Goal: Transaction & Acquisition: Purchase product/service

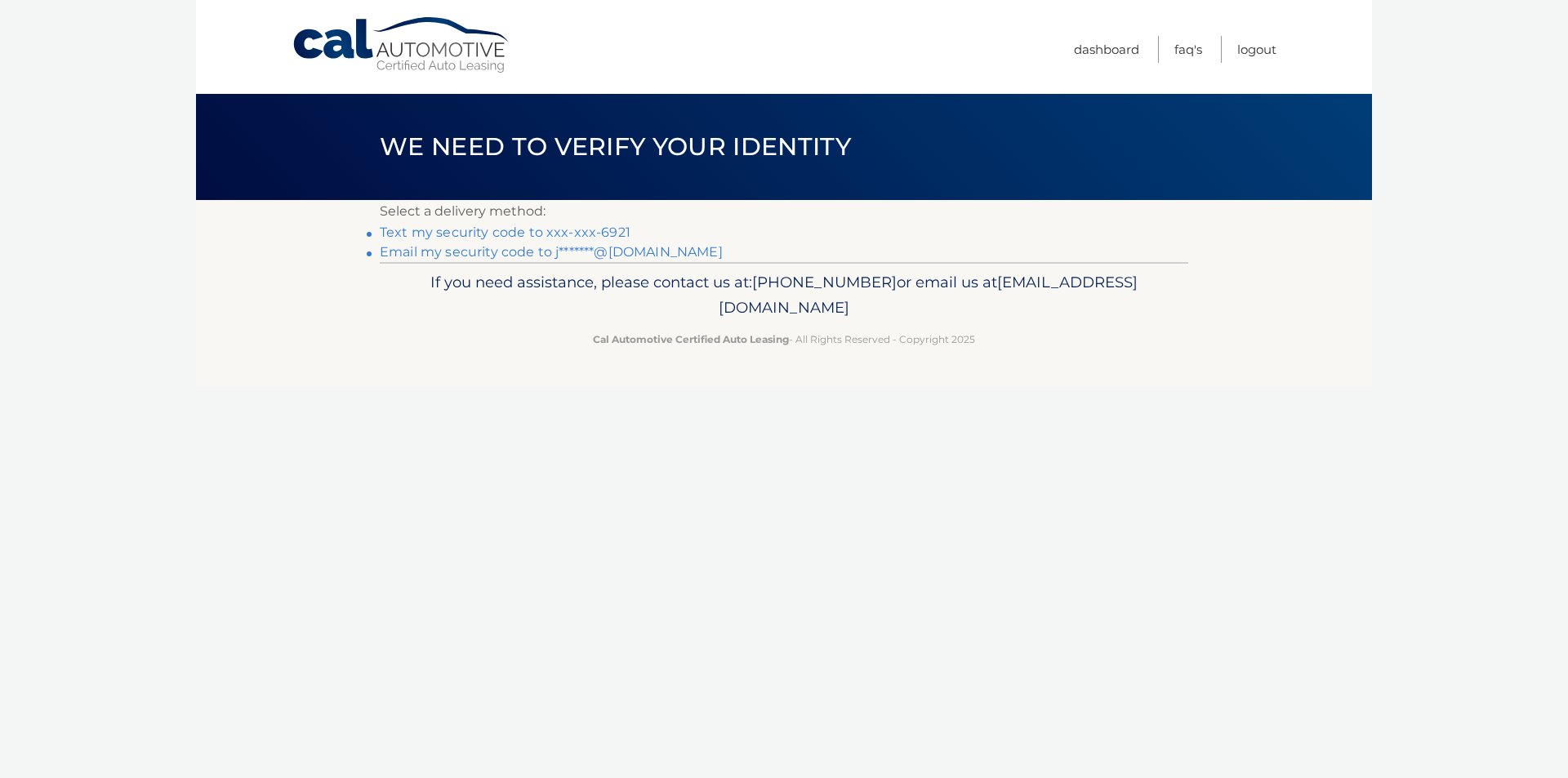
click at [534, 250] on link "Email my security code to j*******@gmail.com" at bounding box center [551, 252] width 343 height 15
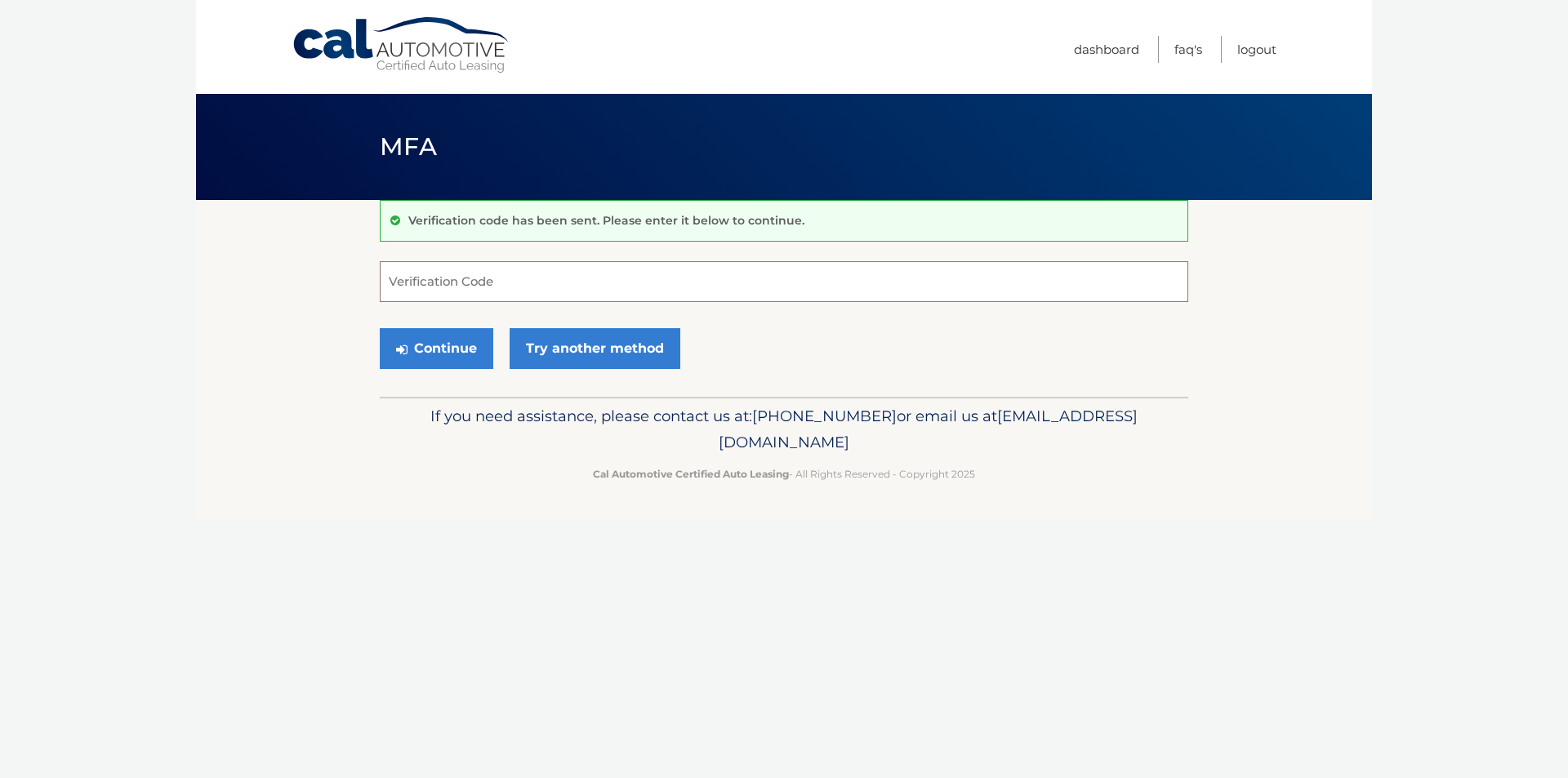
click at [523, 276] on input "Verification Code" at bounding box center [784, 281] width 808 height 40
paste input "804714"
type input "804714"
click at [584, 347] on link "Try another method" at bounding box center [594, 348] width 170 height 40
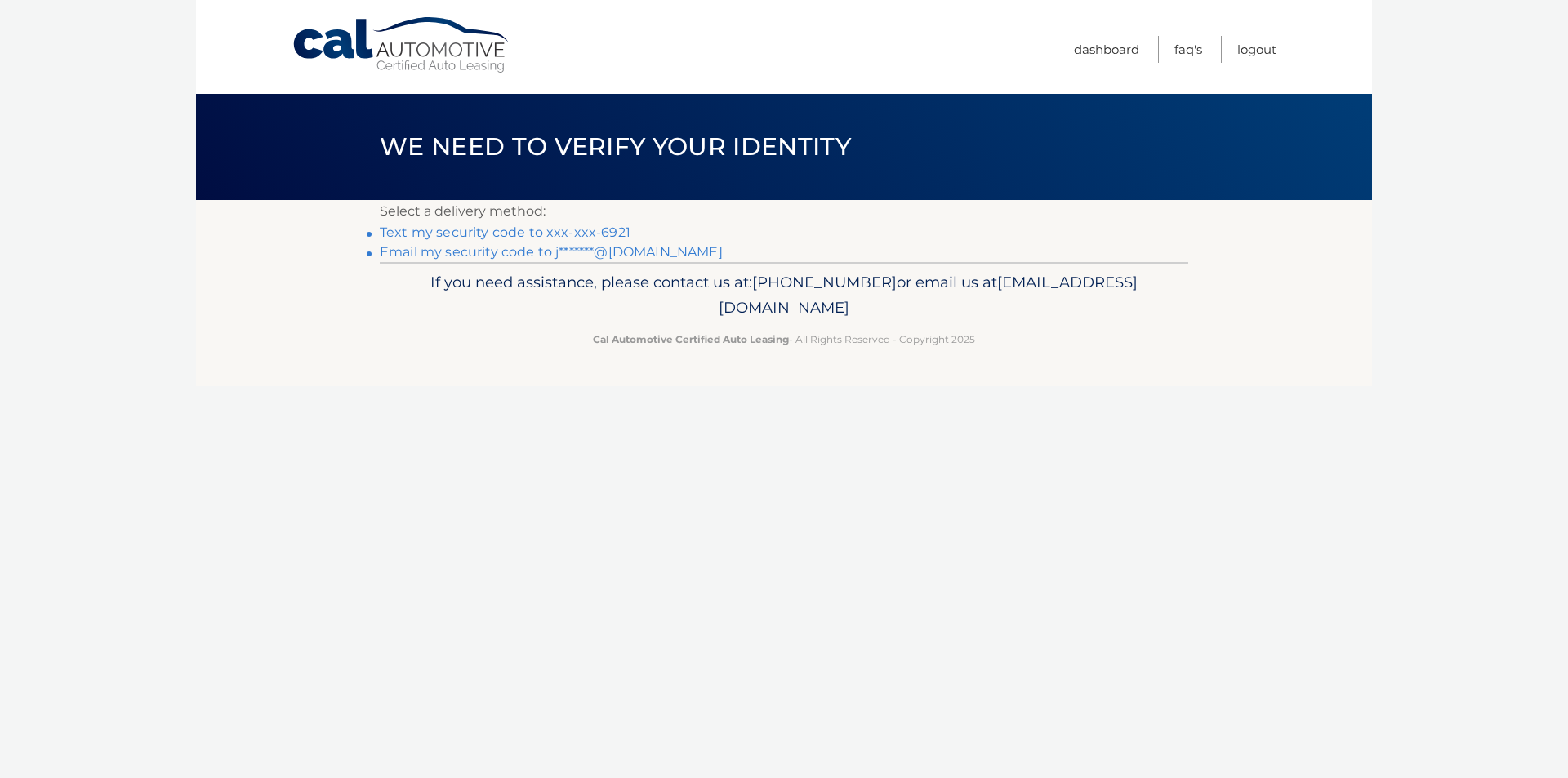
click at [534, 250] on link "Email my security code to j*******@gmail.com" at bounding box center [551, 252] width 343 height 15
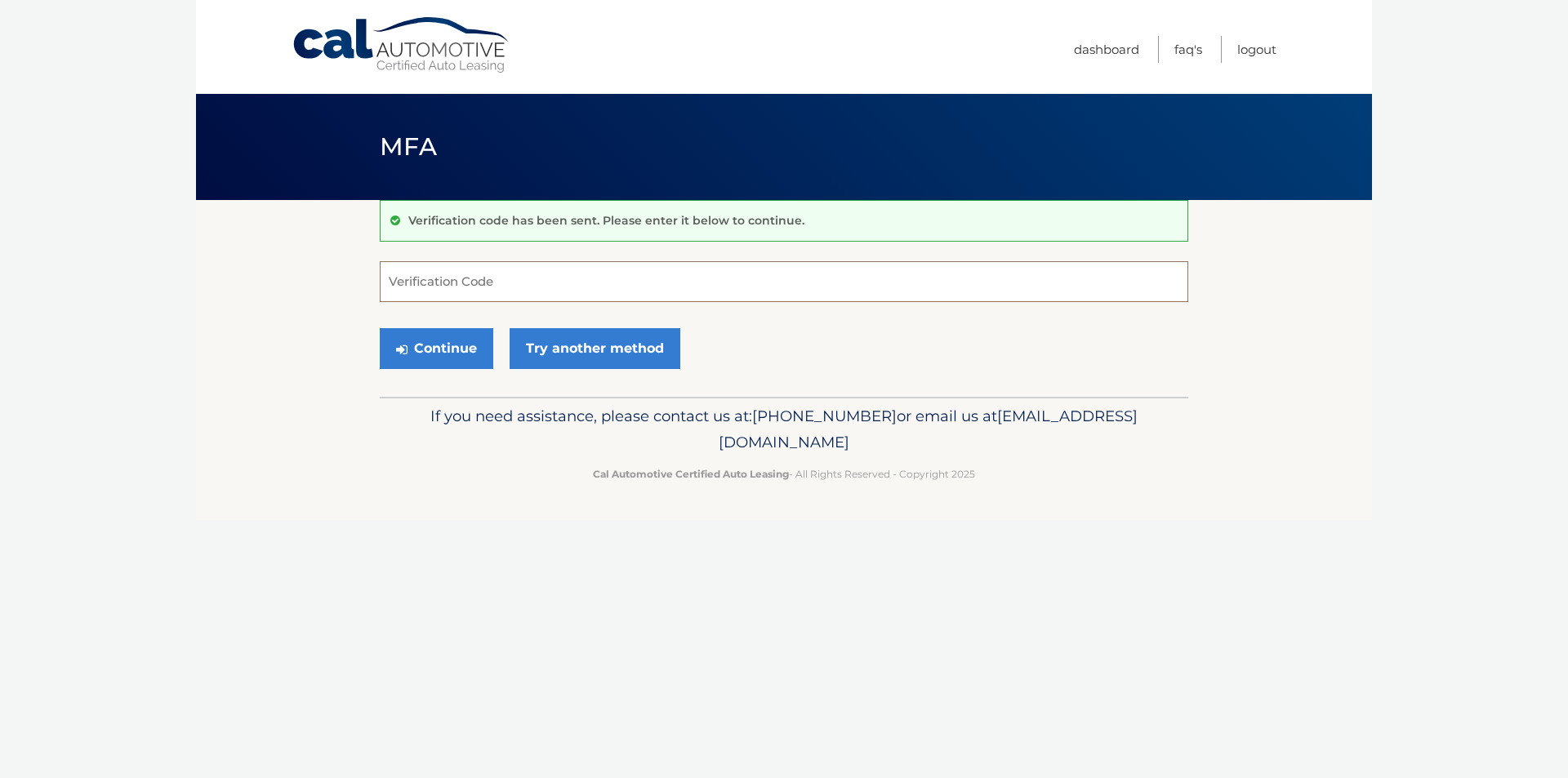
click at [482, 280] on input "Verification Code" at bounding box center [784, 281] width 808 height 40
paste input "804714"
type input "804714"
click at [578, 353] on link "Try another method" at bounding box center [594, 348] width 170 height 40
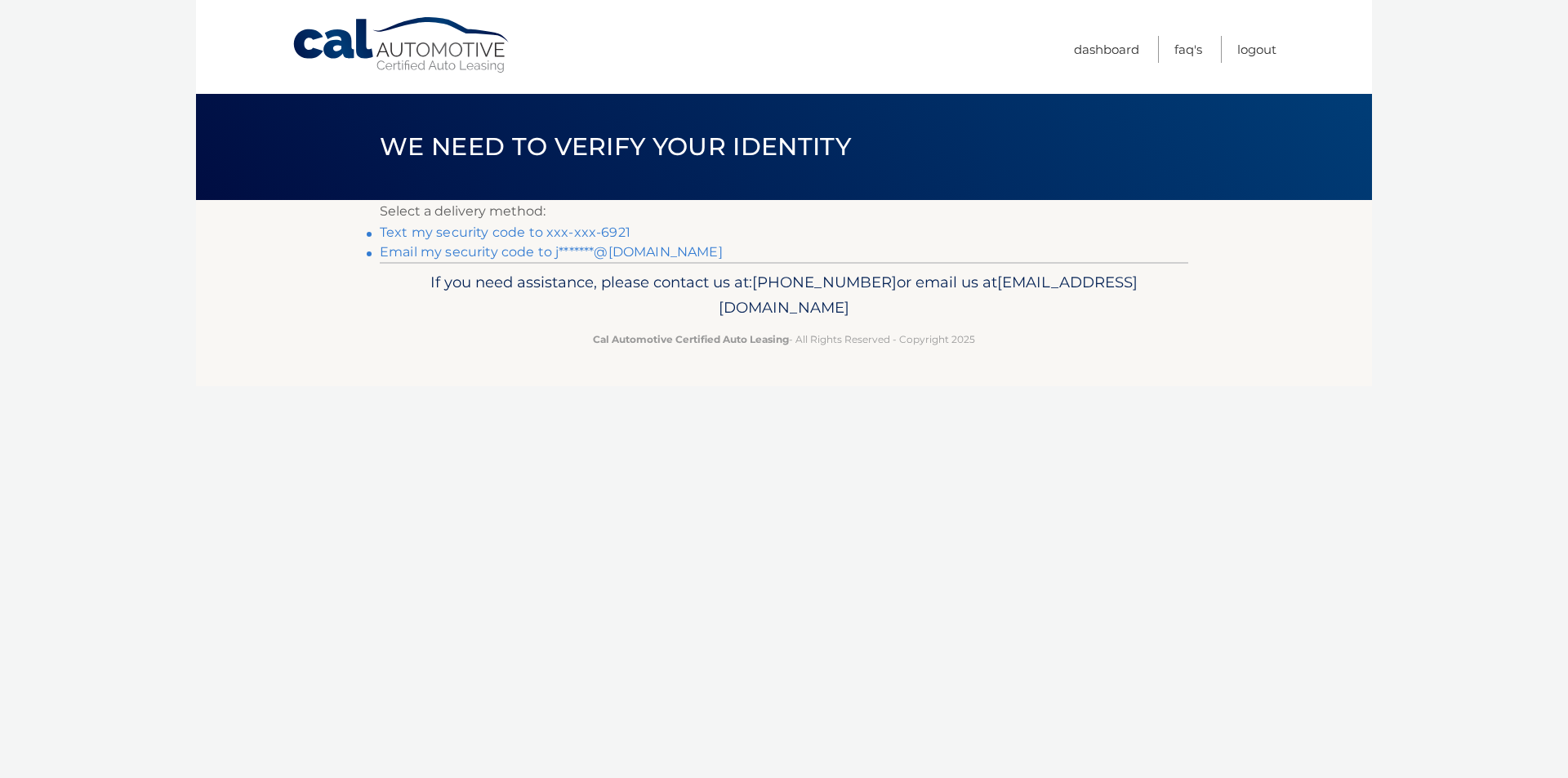
click at [562, 252] on link "Email my security code to j*******@gmail.com" at bounding box center [551, 252] width 343 height 15
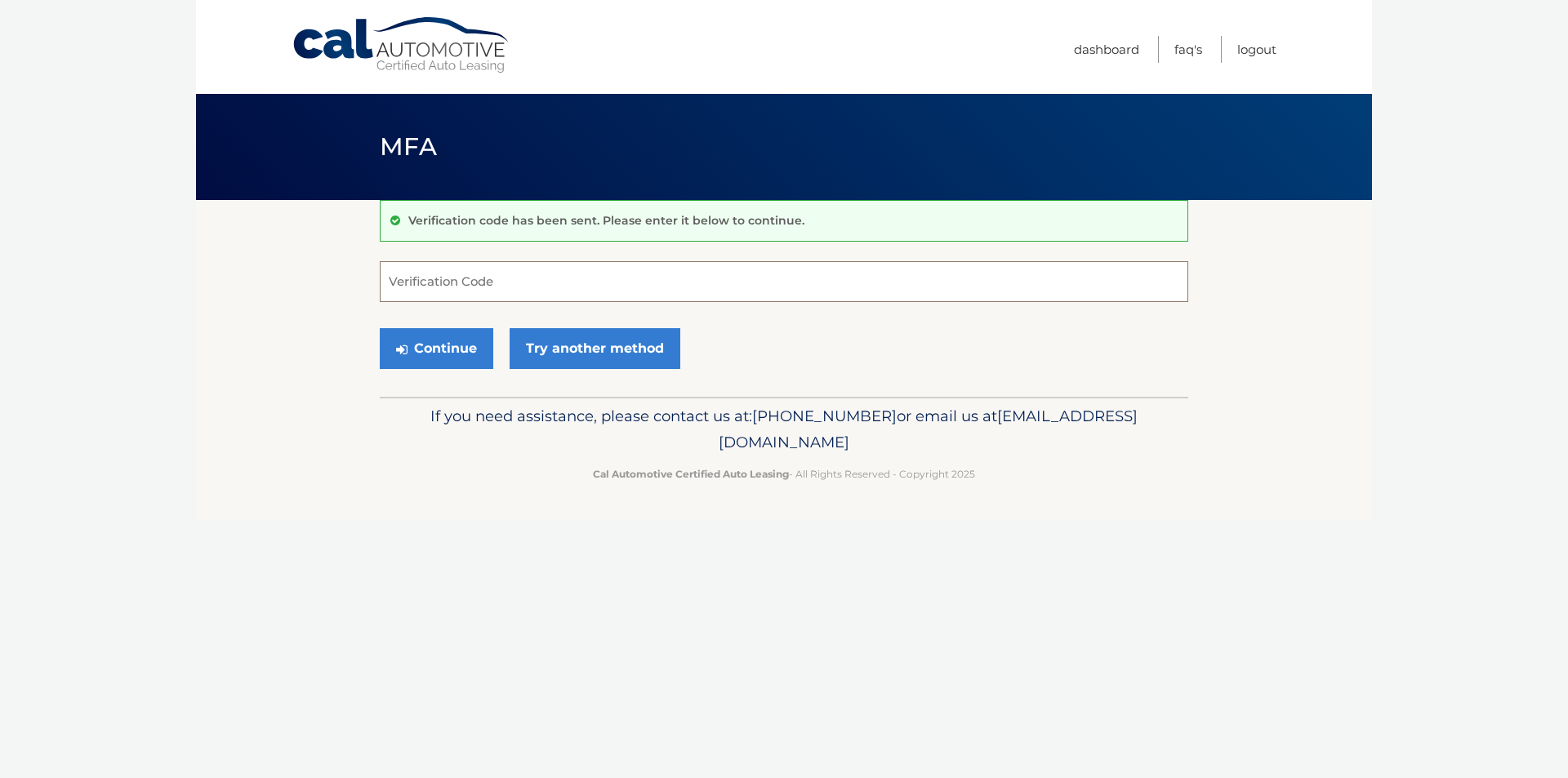
click at [568, 282] on input "Verification Code" at bounding box center [784, 281] width 808 height 40
paste input "917717"
type input "917717"
click at [464, 346] on button "Continue" at bounding box center [436, 348] width 114 height 40
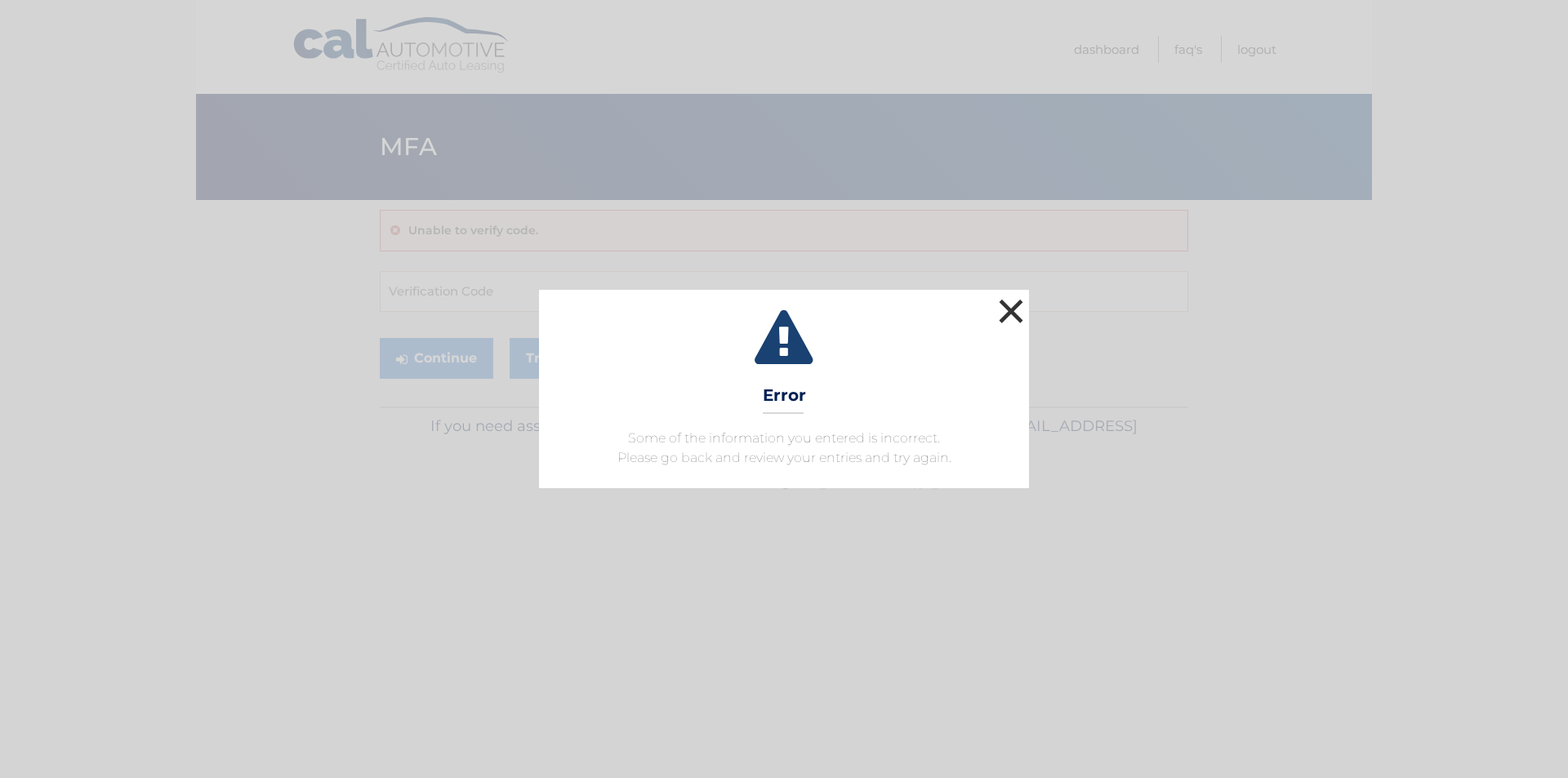
click at [1002, 306] on button "×" at bounding box center [1010, 310] width 33 height 33
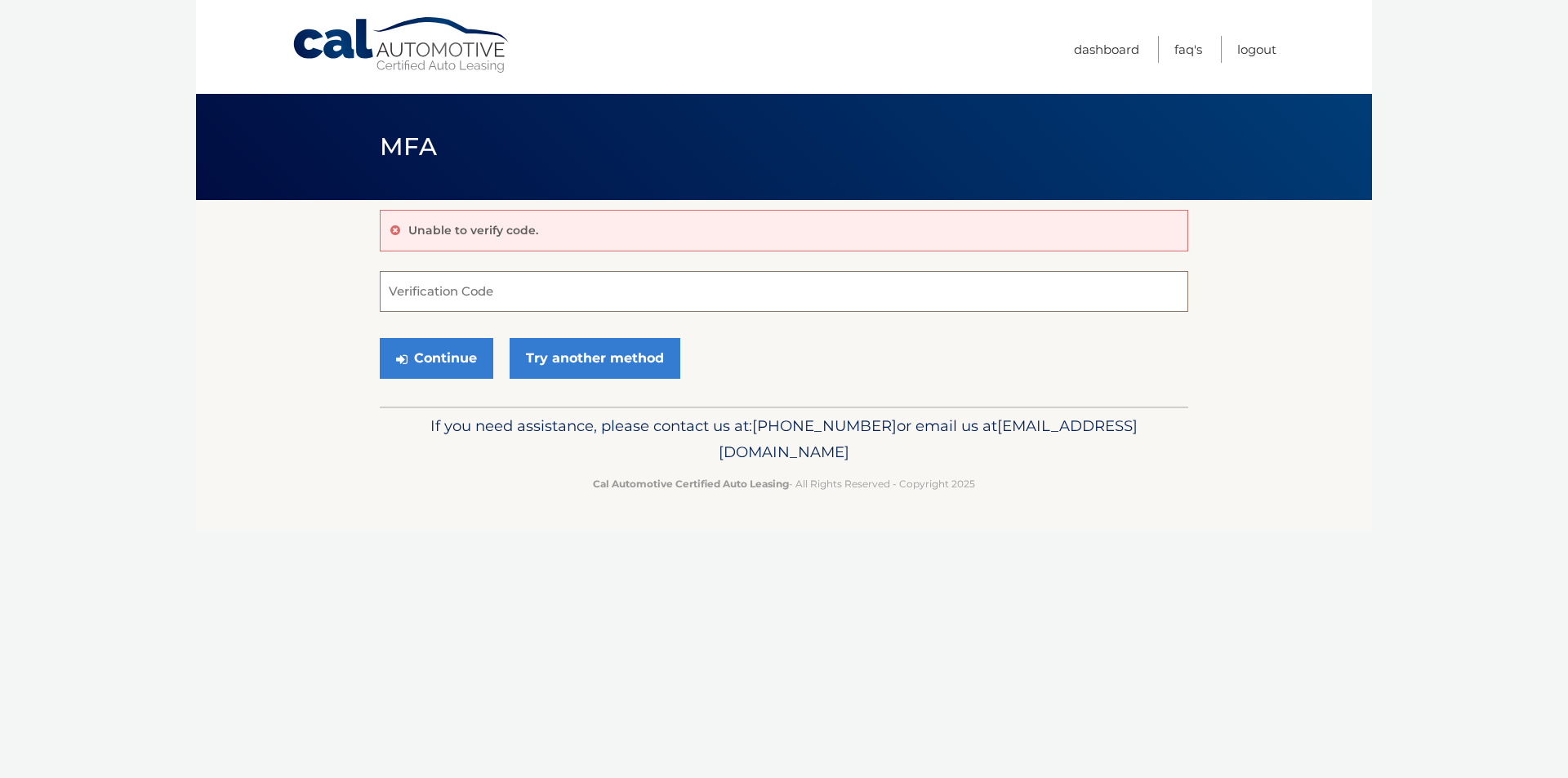
click at [523, 294] on input "Verification Code" at bounding box center [784, 291] width 808 height 40
click at [566, 282] on input "Verification Code" at bounding box center [784, 291] width 808 height 40
click at [562, 351] on link "Try another method" at bounding box center [594, 357] width 170 height 40
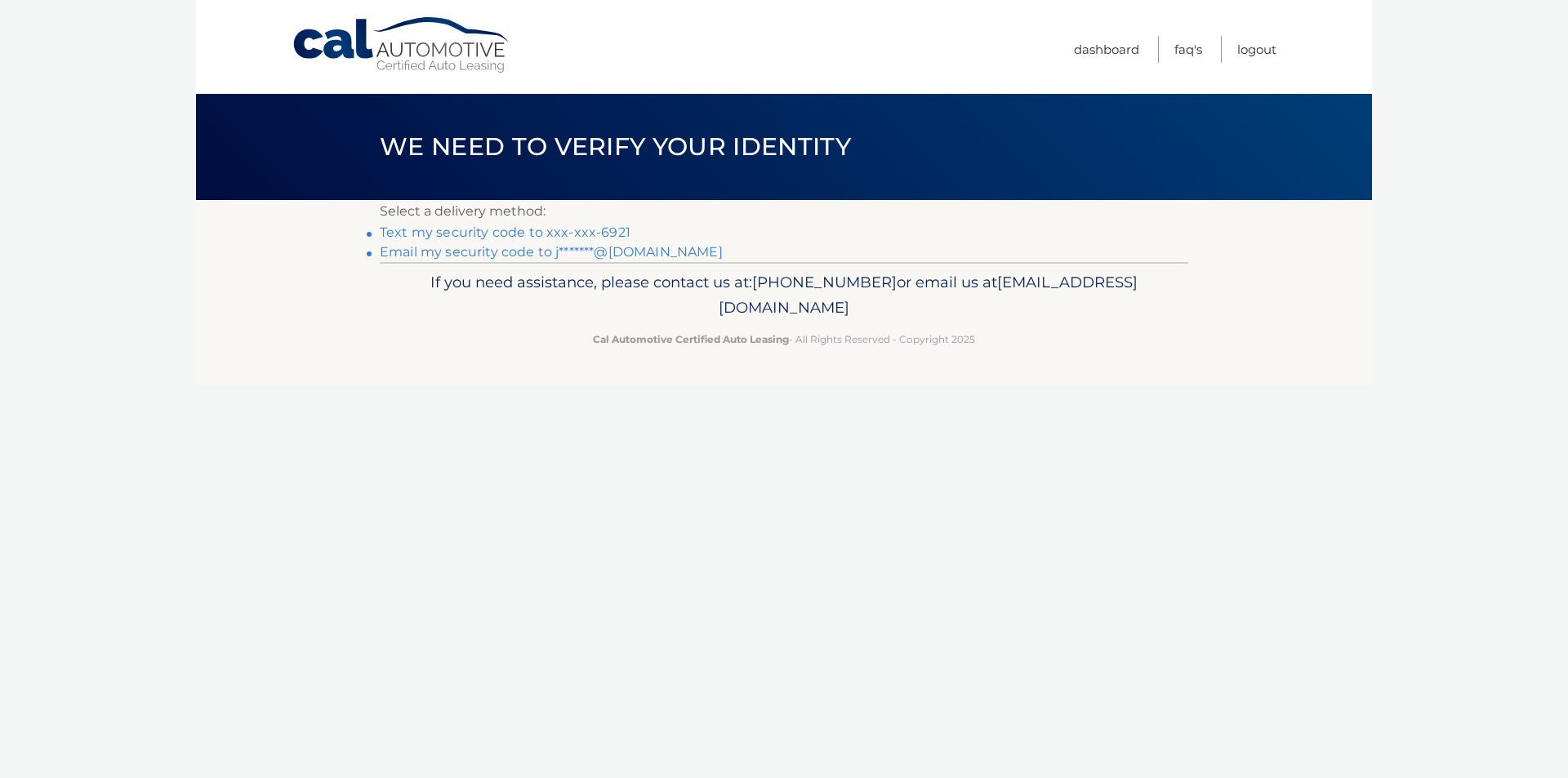
click at [547, 232] on link "Text my security code to xxx-xxx-6921" at bounding box center [505, 232] width 250 height 15
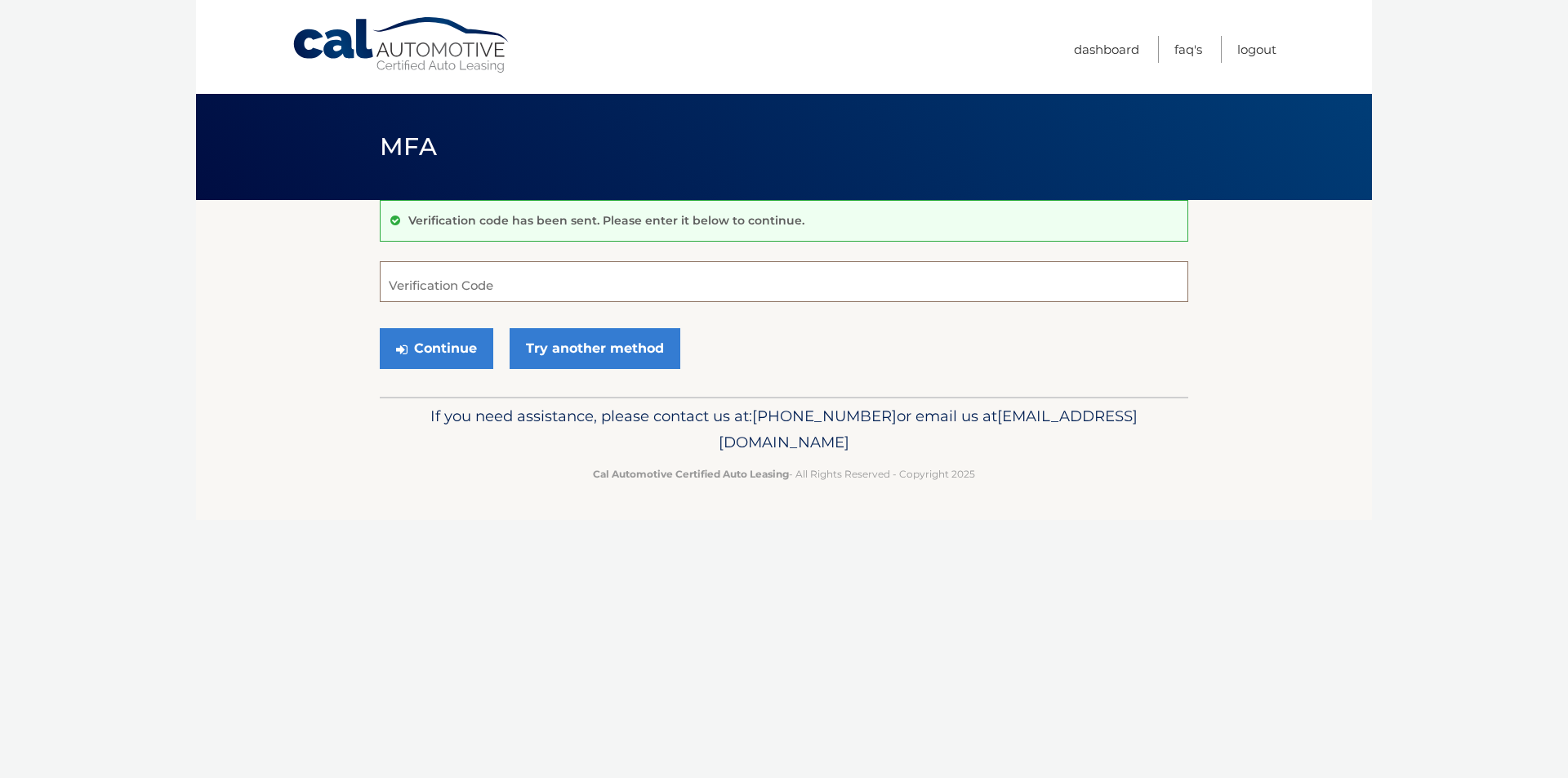
click at [522, 284] on input "Verification Code" at bounding box center [784, 281] width 808 height 40
type input "307453"
click at [467, 349] on button "Continue" at bounding box center [436, 348] width 114 height 40
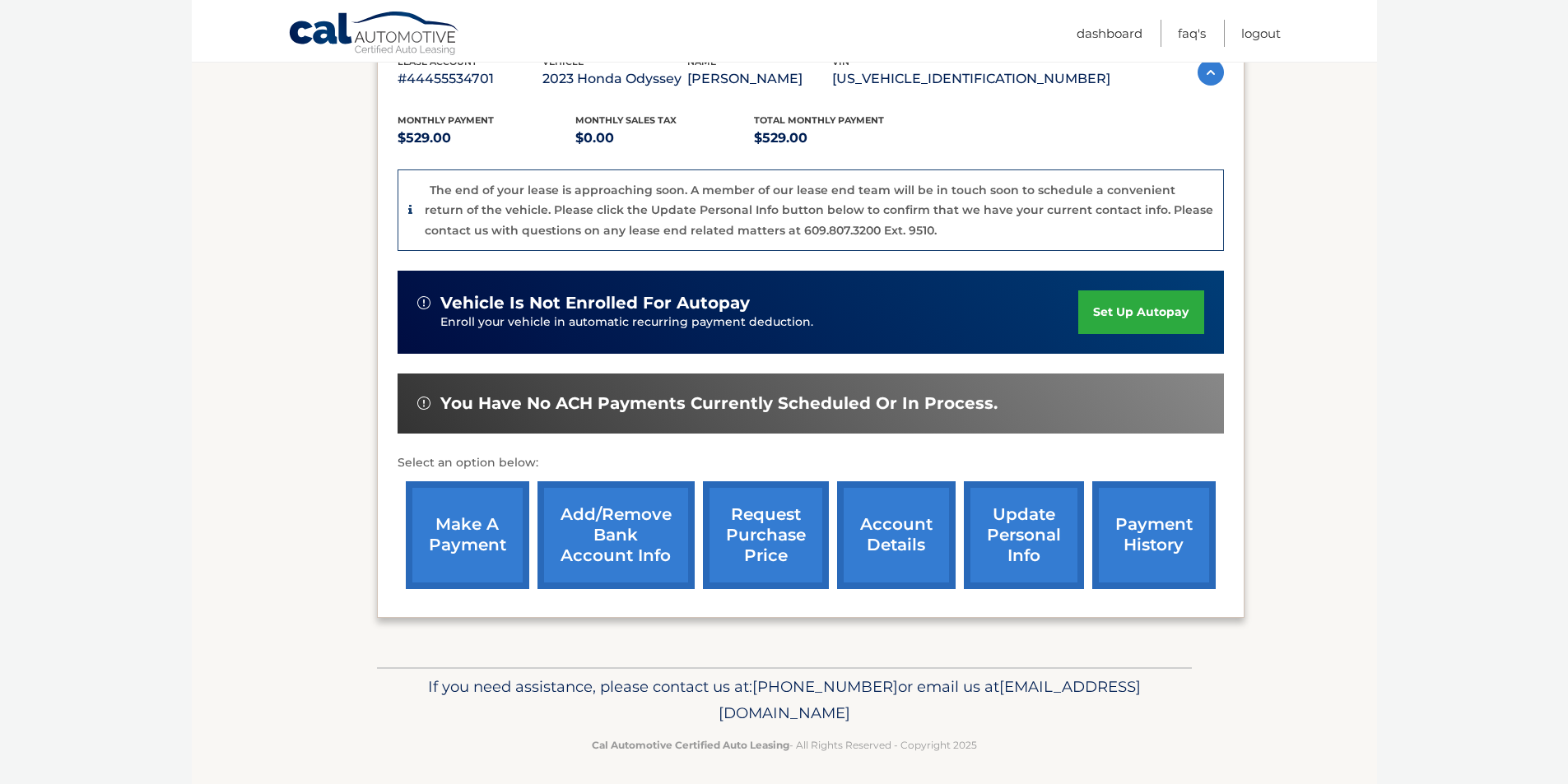
scroll to position [315, 0]
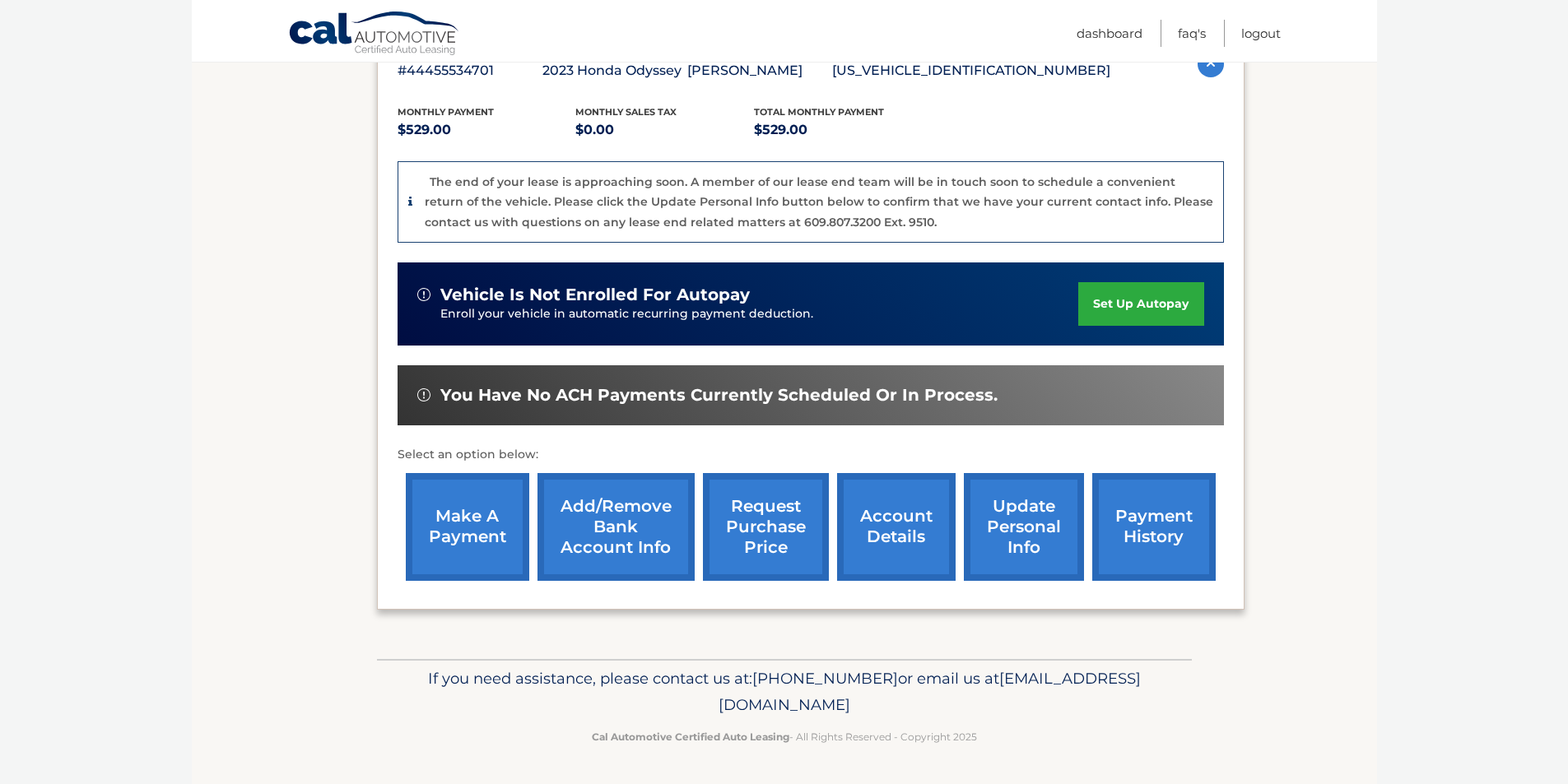
click at [484, 527] on link "make a payment" at bounding box center [467, 527] width 123 height 108
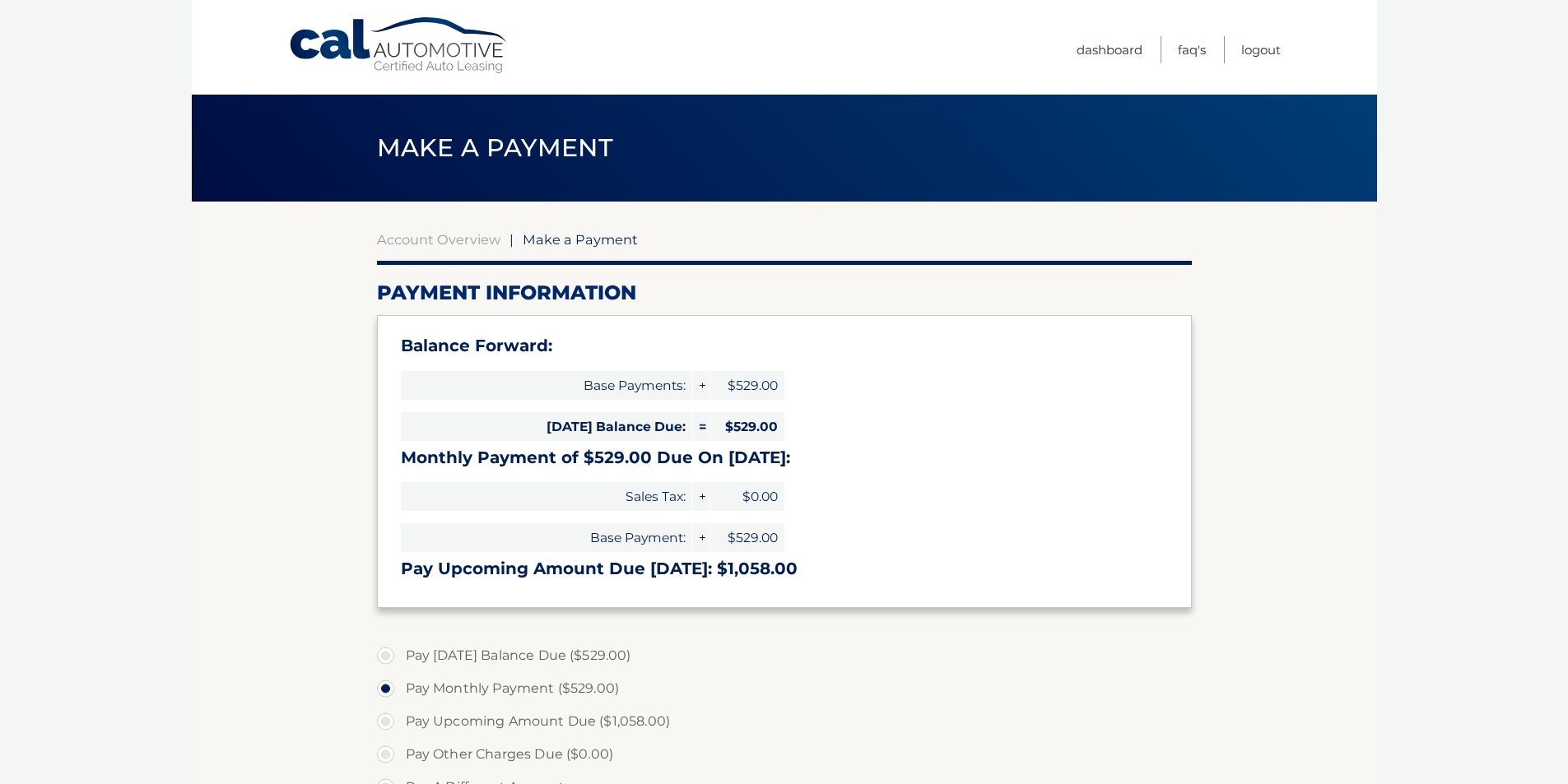
select select "YWRjZmExN2YtYjEzMi00MzYxLWIwZjYtNmUwY2YxYjkwMWIx"
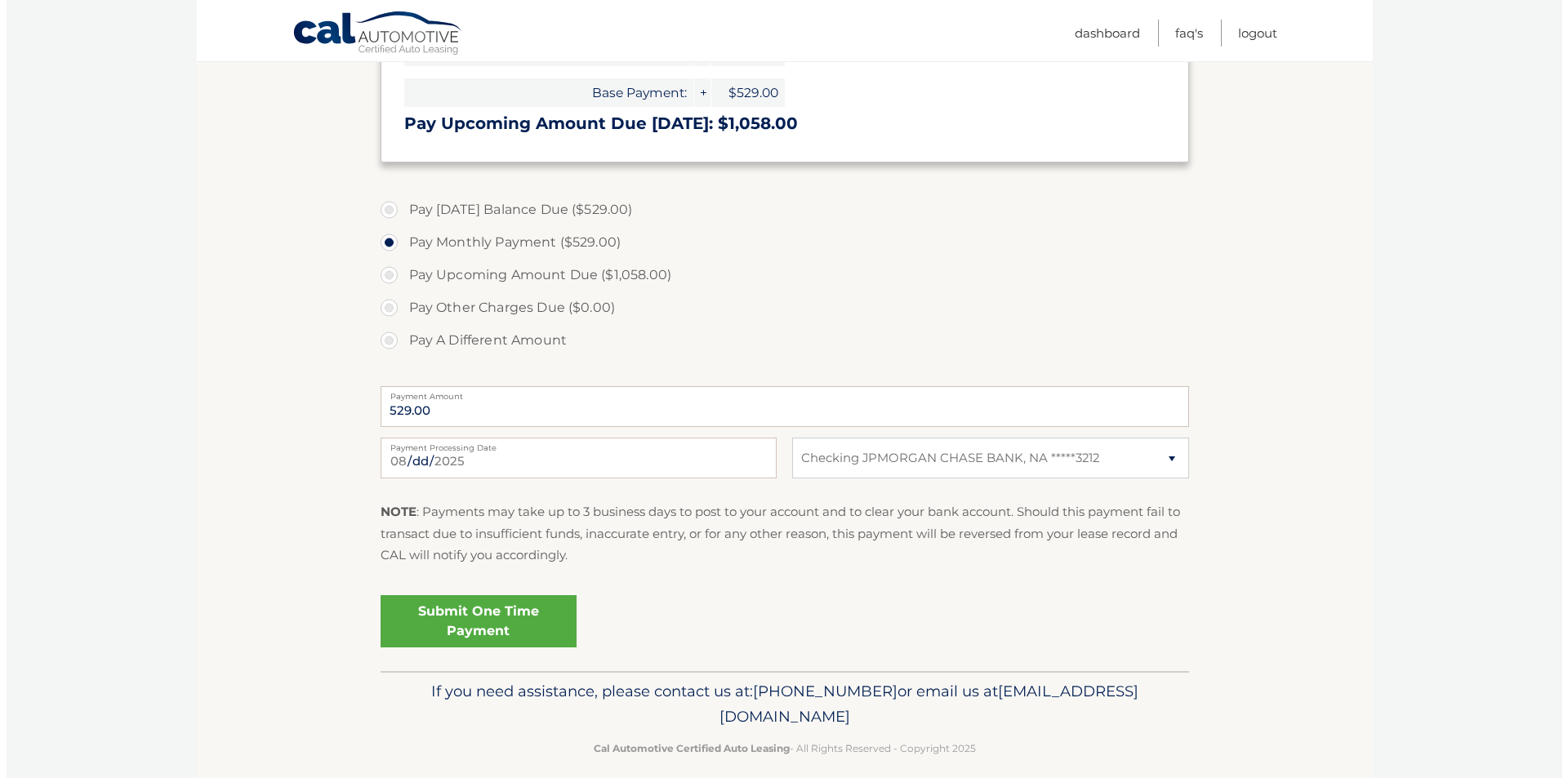
scroll to position [458, 0]
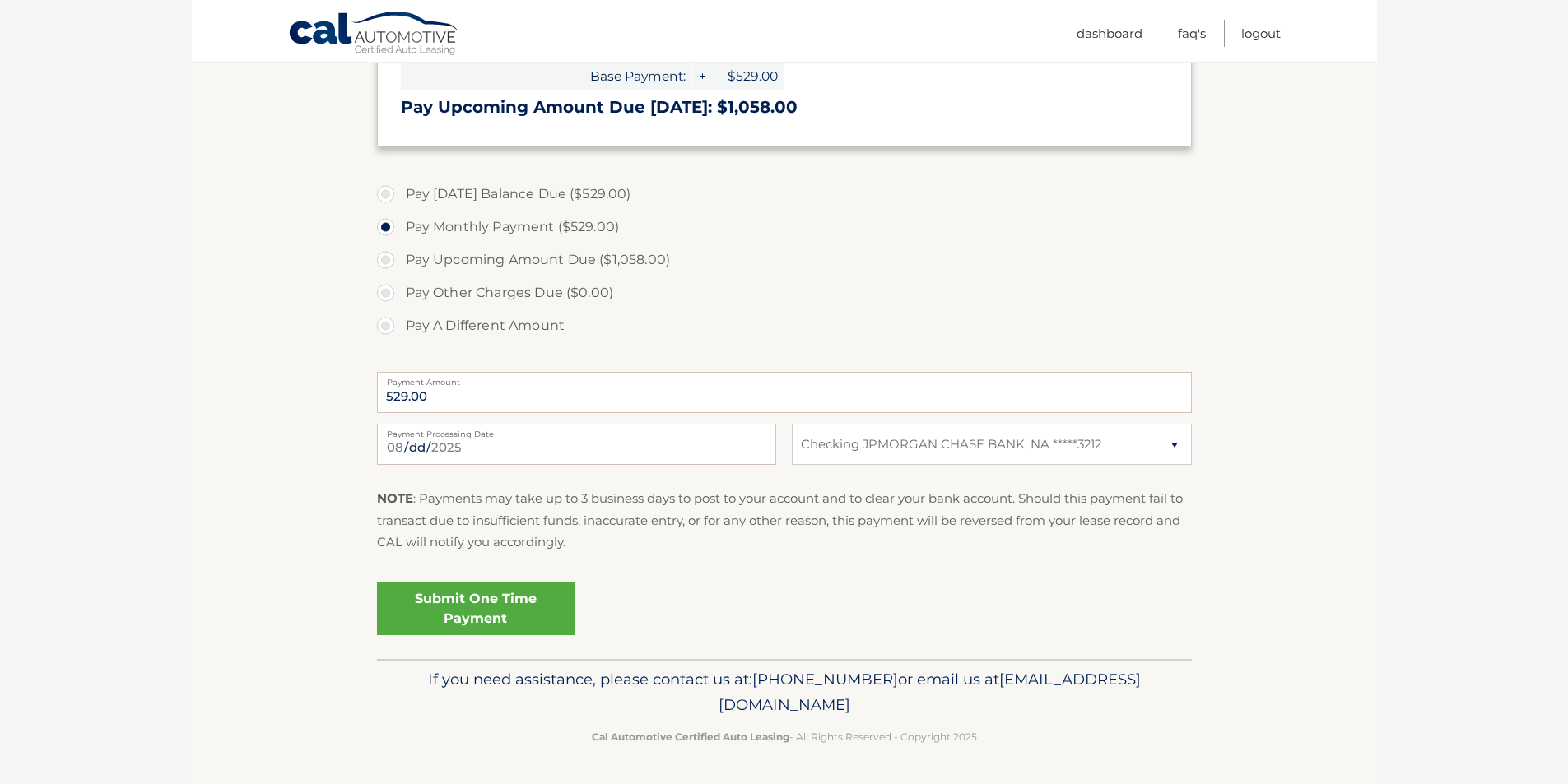
click at [501, 618] on link "Submit One Time Payment" at bounding box center [476, 610] width 197 height 53
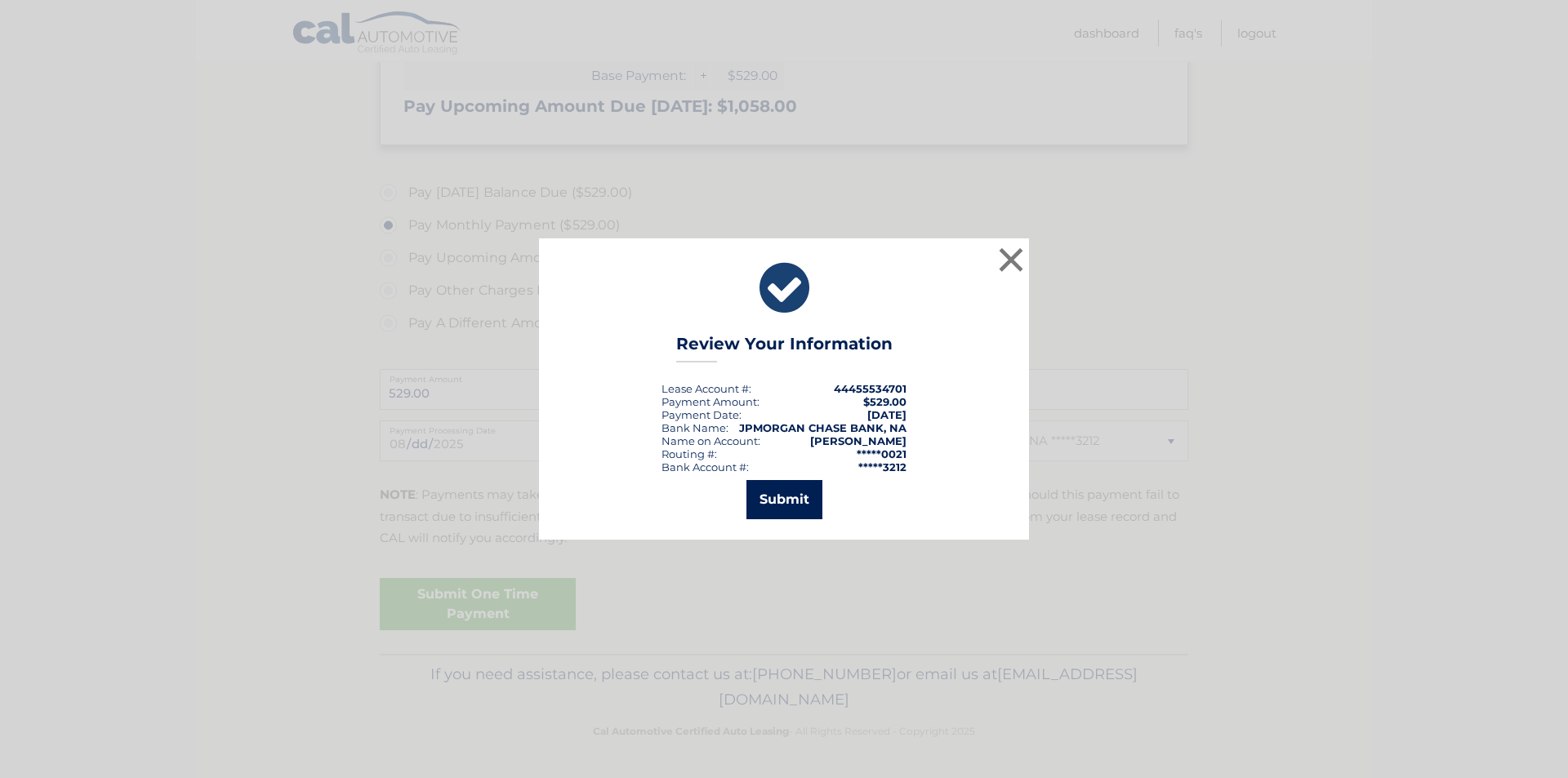
click at [785, 503] on button "Submit" at bounding box center [784, 500] width 76 height 40
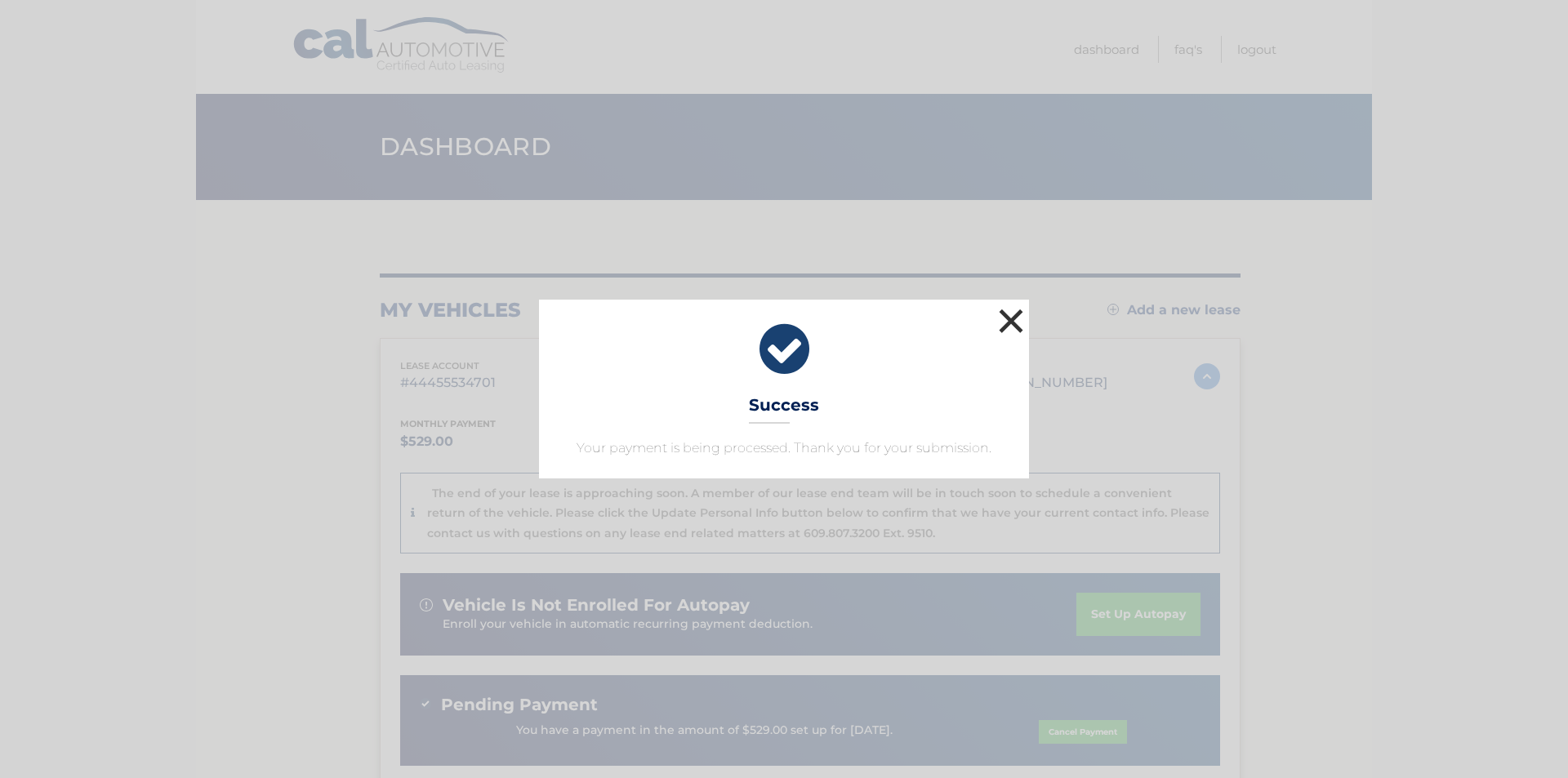
click at [1011, 321] on button "×" at bounding box center [1010, 321] width 33 height 33
